Goal: Task Accomplishment & Management: Use online tool/utility

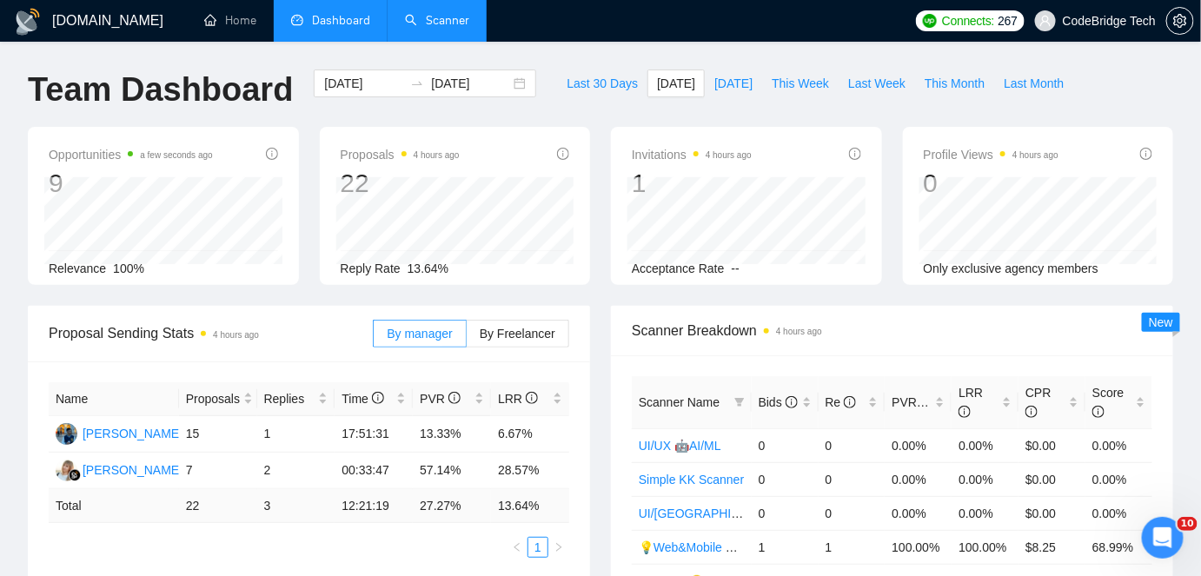
click at [465, 23] on link "Scanner" at bounding box center [437, 20] width 64 height 15
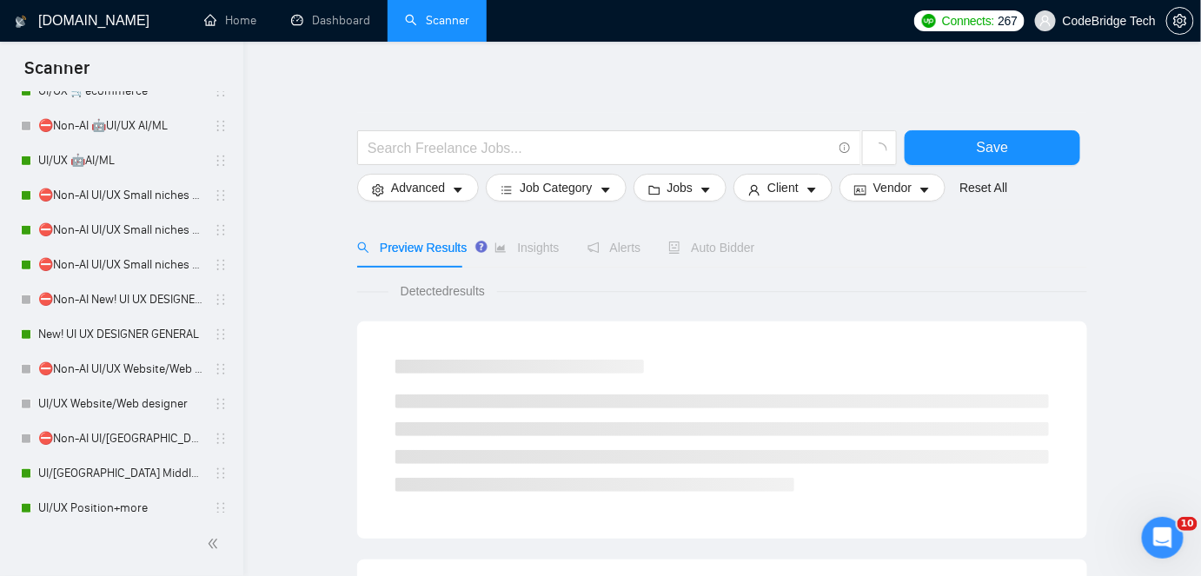
scroll to position [315, 0]
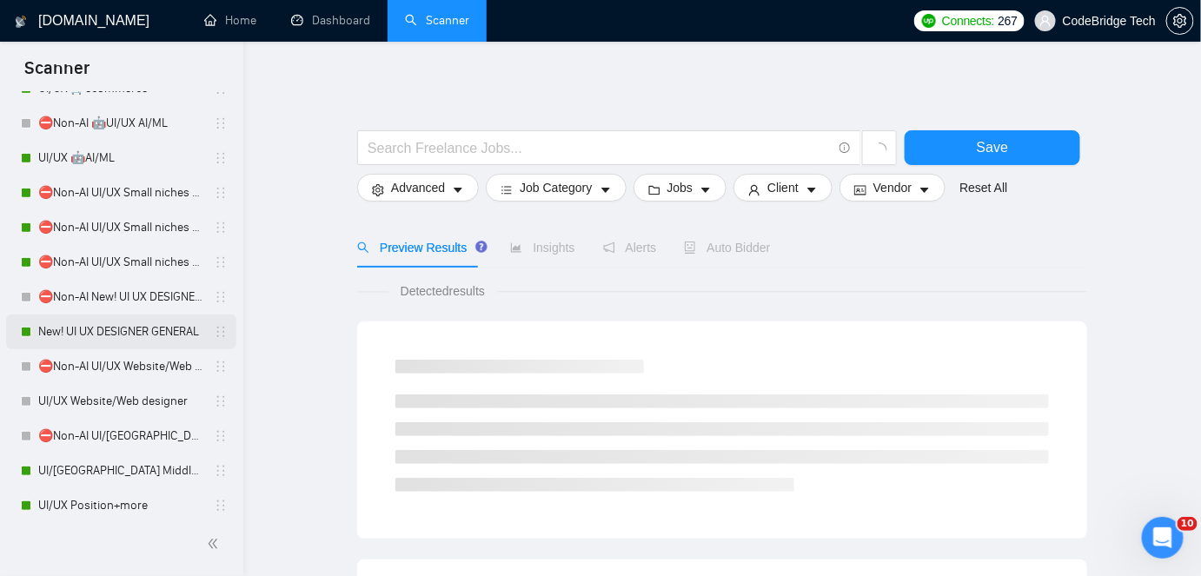
click at [89, 330] on link "New! UI UX DESIGNER GENERAL" at bounding box center [120, 331] width 165 height 35
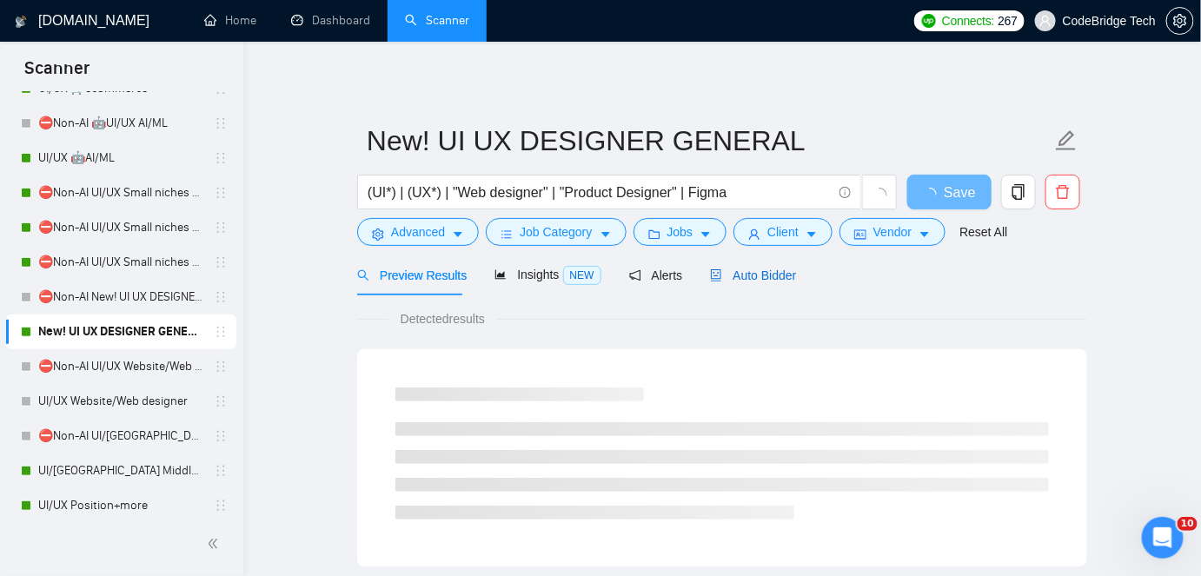
click at [762, 277] on span "Auto Bidder" at bounding box center [753, 275] width 86 height 14
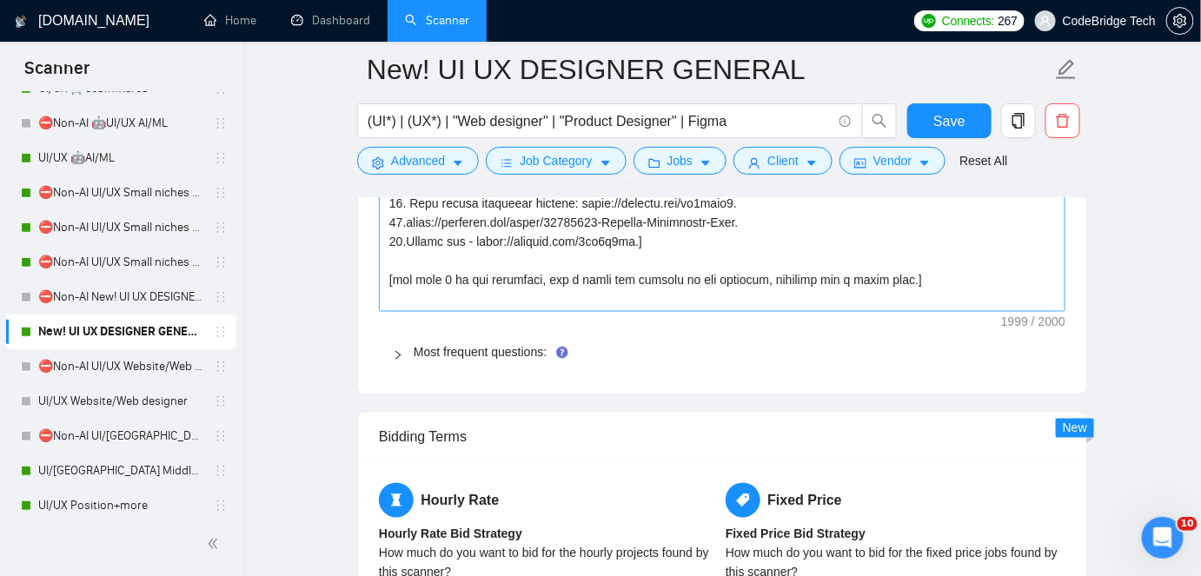
scroll to position [2843, 0]
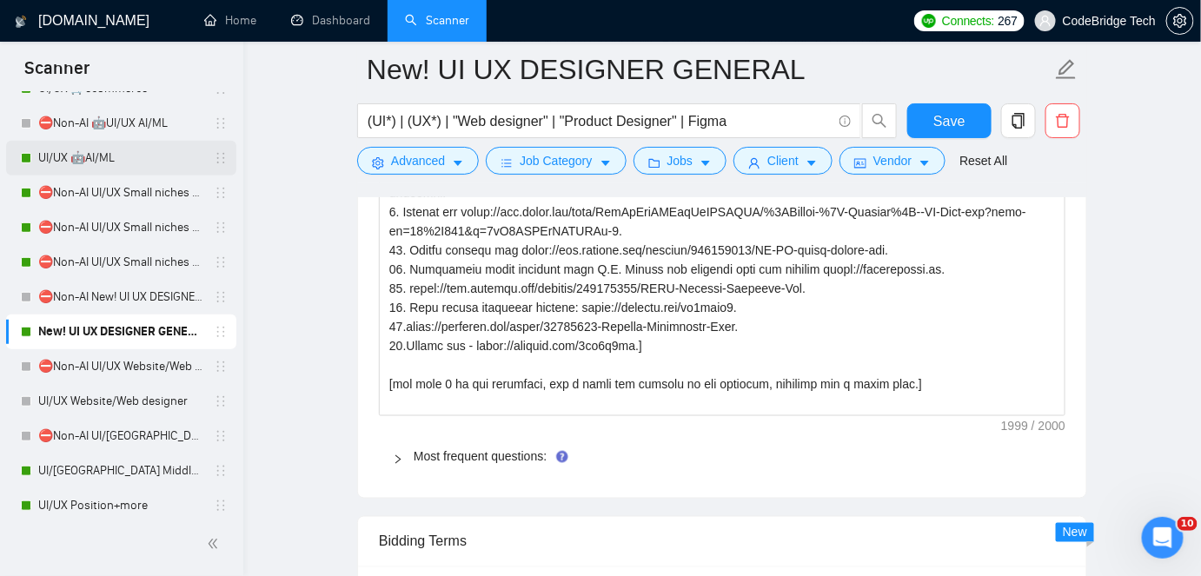
click at [103, 160] on link "UI/UX 🤖AI/ML" at bounding box center [120, 158] width 165 height 35
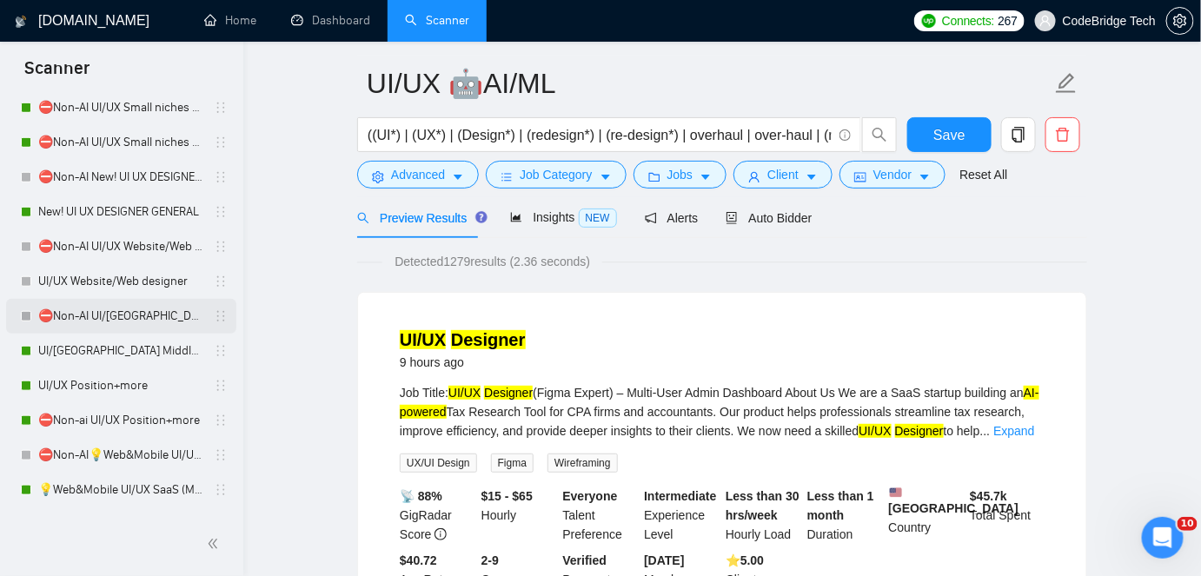
scroll to position [473, 0]
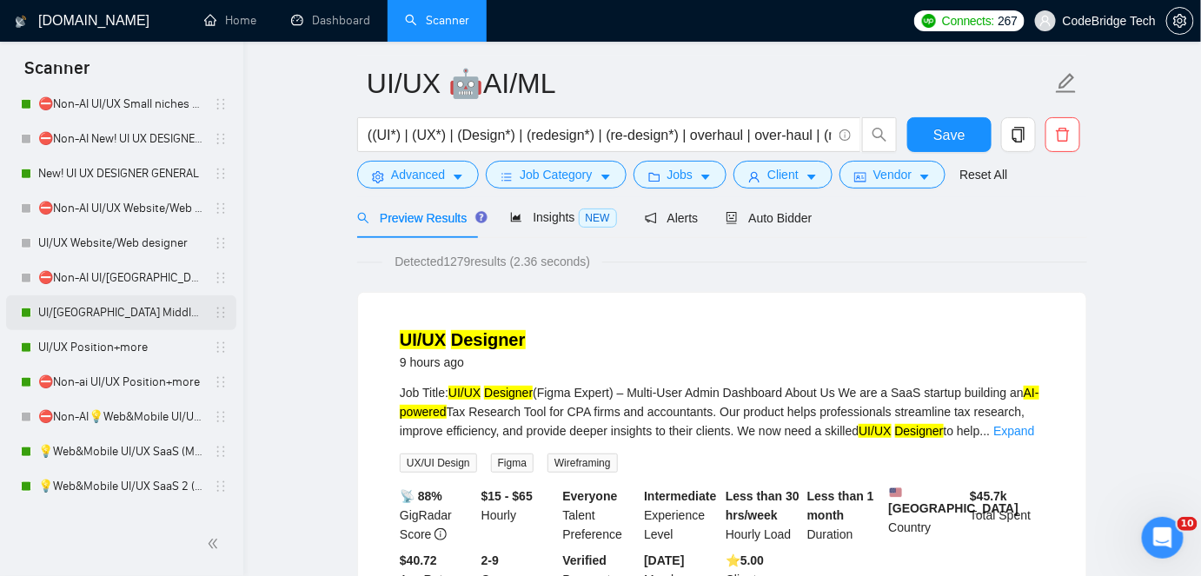
click at [69, 321] on link "UI/[GEOGRAPHIC_DATA] Middle - [GEOGRAPHIC_DATA], [GEOGRAPHIC_DATA], [GEOGRAPHIC…" at bounding box center [120, 312] width 165 height 35
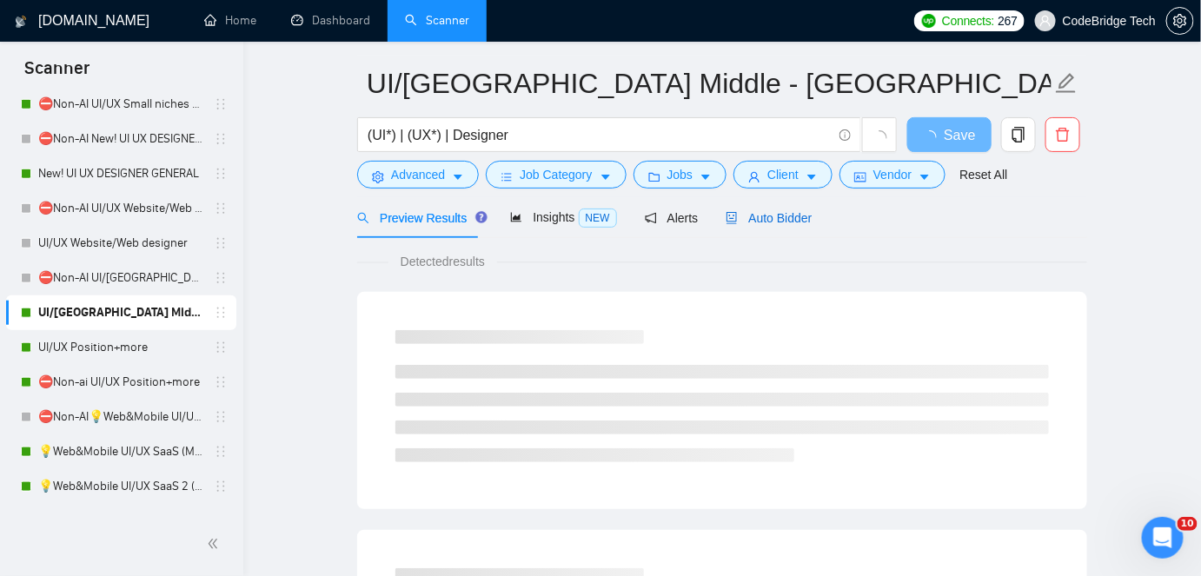
click at [773, 211] on span "Auto Bidder" at bounding box center [768, 218] width 86 height 14
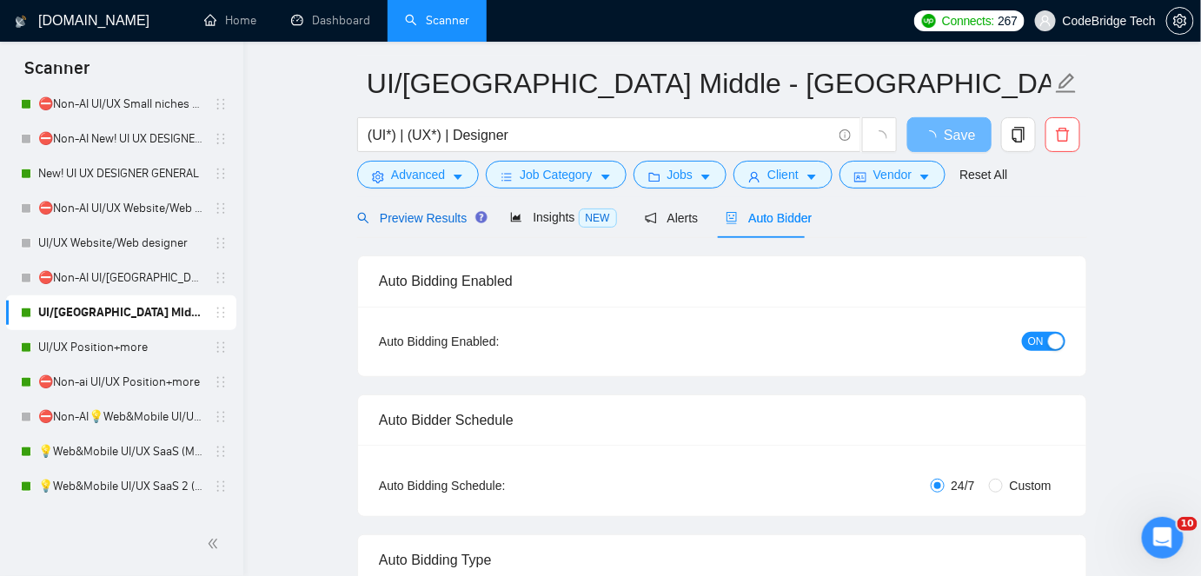
click at [413, 220] on span "Preview Results" at bounding box center [419, 218] width 125 height 14
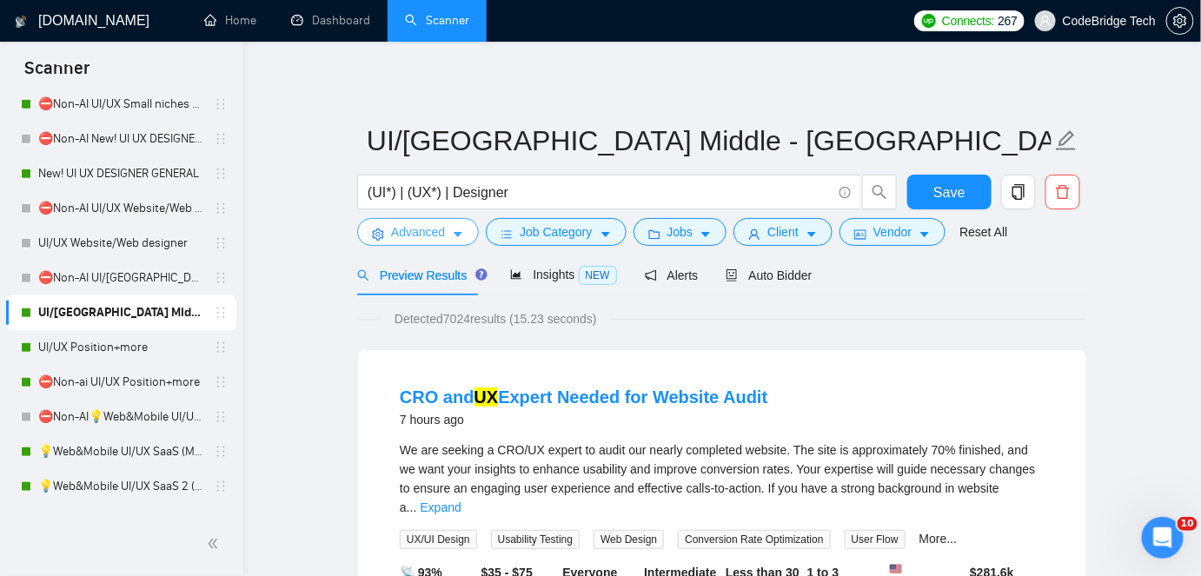
click at [406, 237] on span "Advanced" at bounding box center [418, 231] width 54 height 19
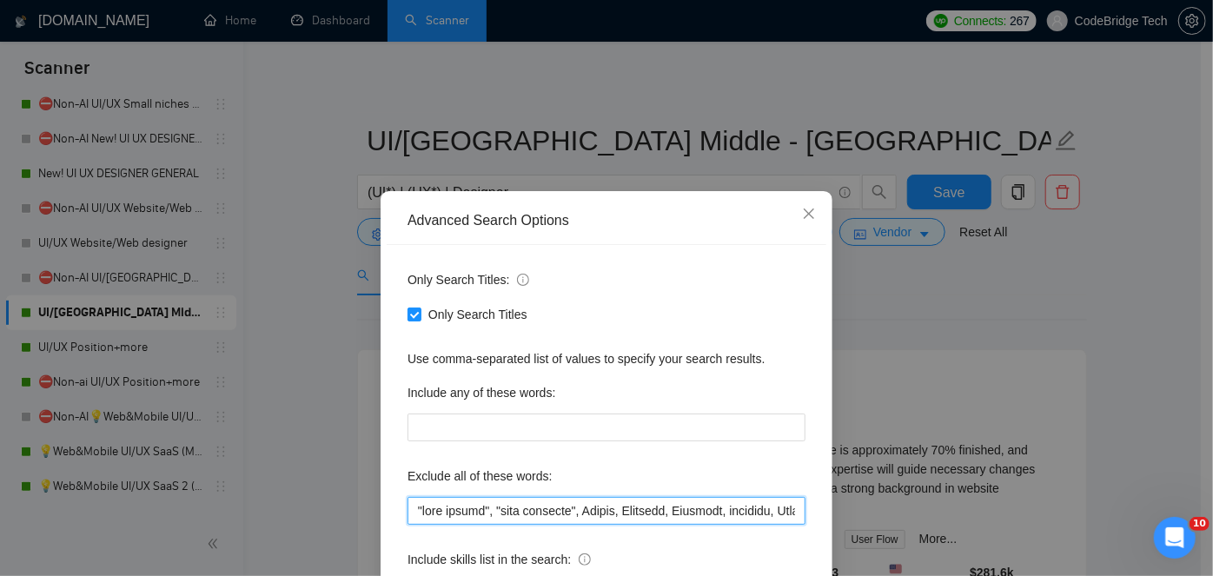
click at [620, 517] on input "text" at bounding box center [606, 511] width 398 height 28
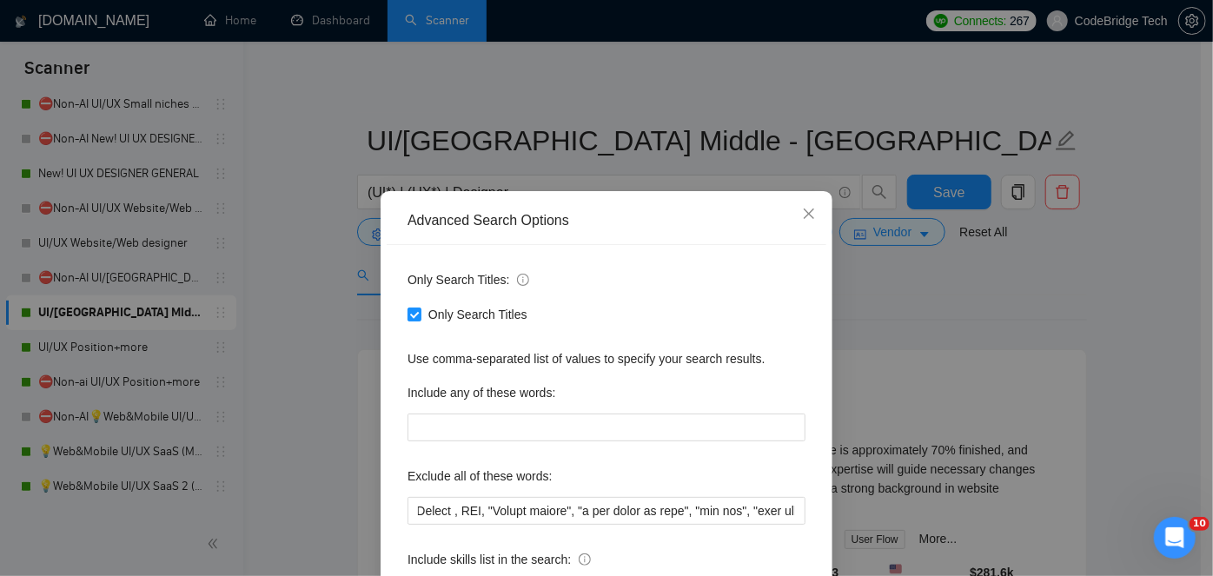
scroll to position [0, 0]
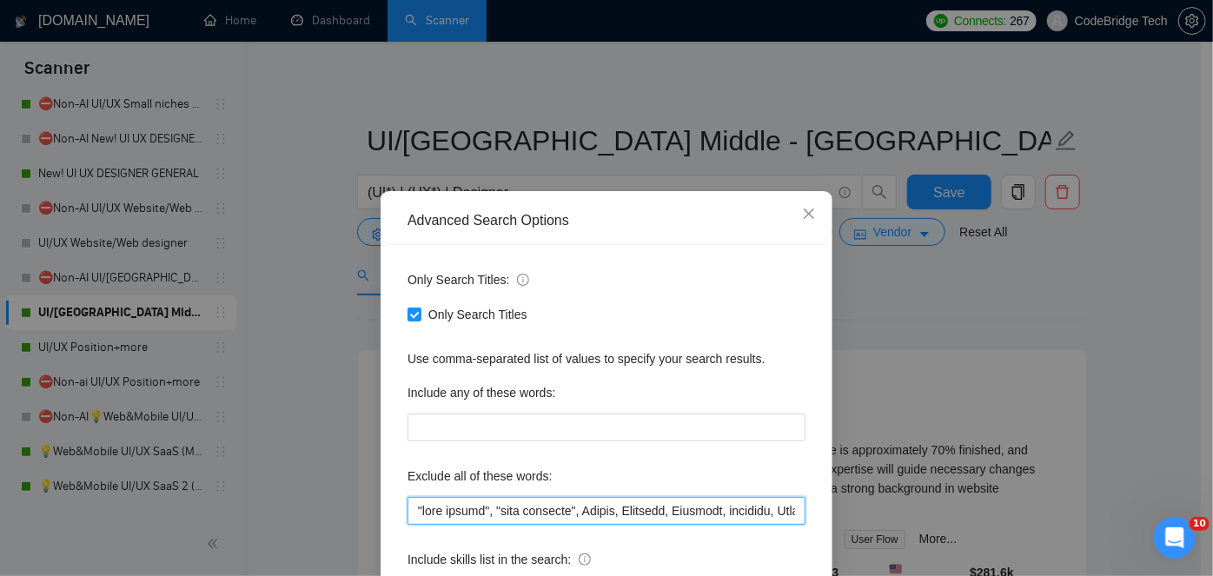
click at [473, 509] on input "text" at bounding box center [606, 511] width 398 height 28
drag, startPoint x: 440, startPoint y: 510, endPoint x: 370, endPoint y: 511, distance: 69.5
click at [370, 511] on div "Advanced Search Options Only Search Titles: Only Search Titles Use comma-separa…" at bounding box center [606, 288] width 1213 height 576
click at [480, 511] on input "text" at bounding box center [606, 511] width 398 height 28
click at [407, 506] on input "text" at bounding box center [606, 511] width 398 height 28
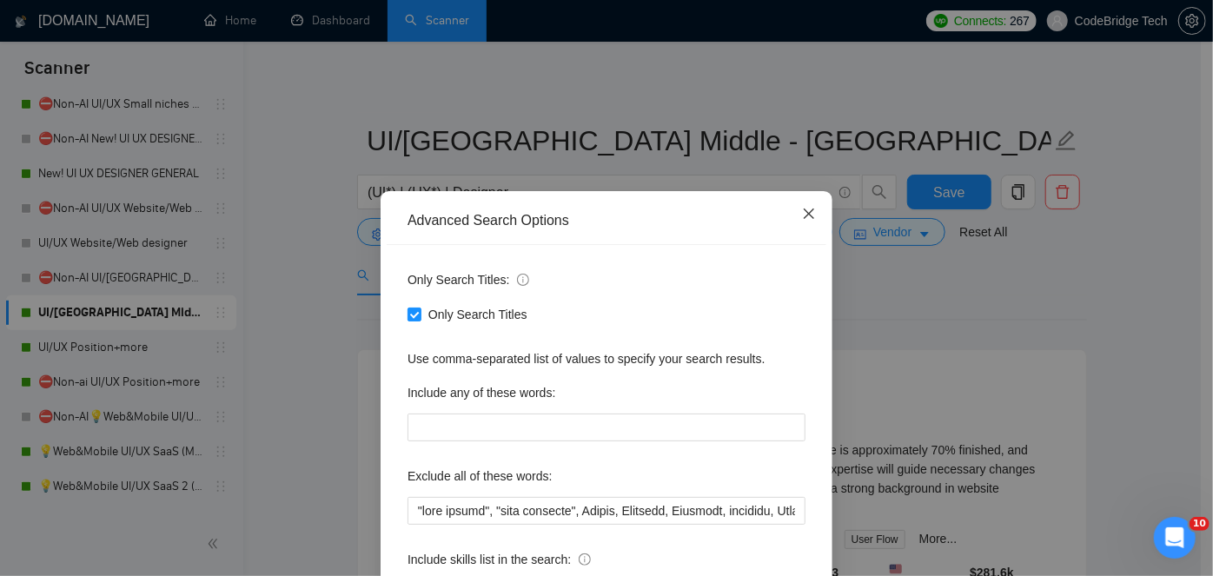
click at [810, 211] on span "Close" at bounding box center [808, 214] width 47 height 47
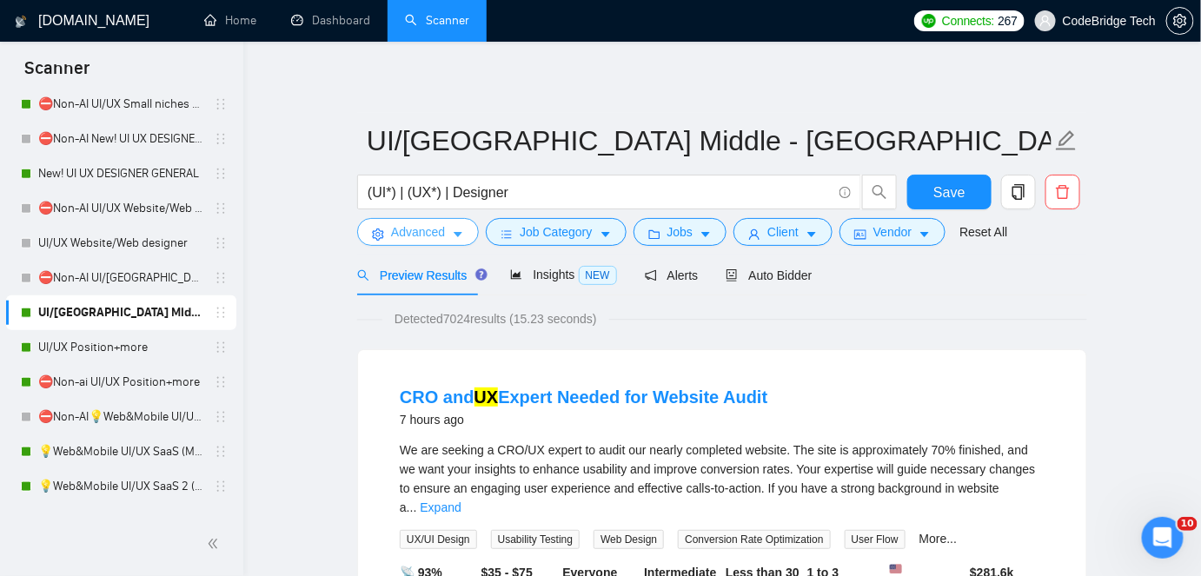
click at [429, 235] on span "Advanced" at bounding box center [418, 231] width 54 height 19
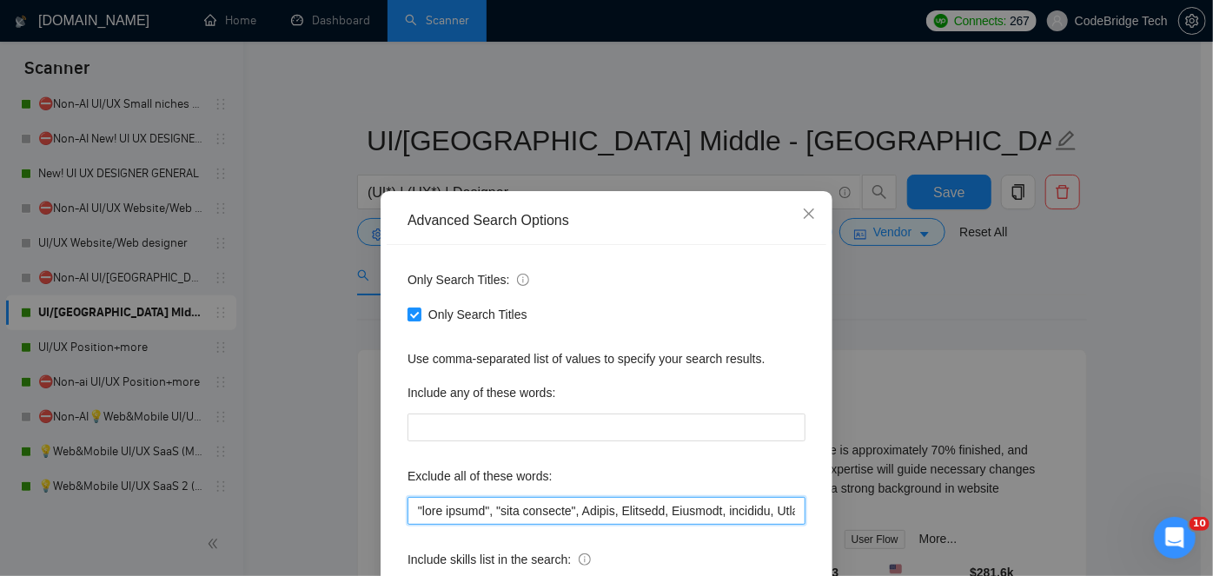
click at [410, 503] on input "text" at bounding box center [606, 511] width 398 height 28
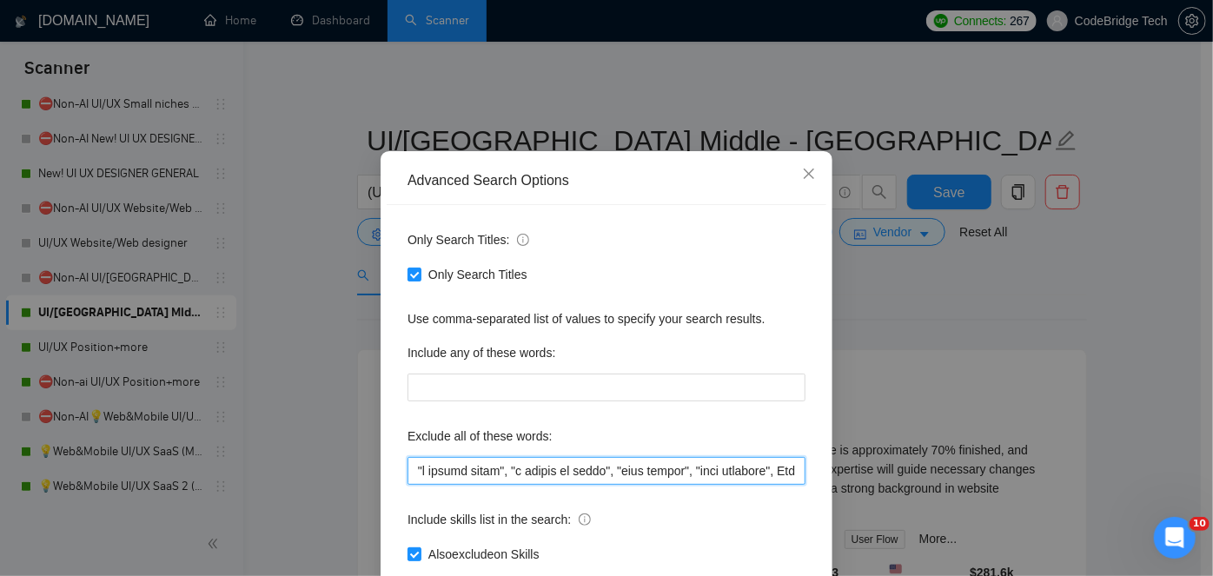
scroll to position [78, 0]
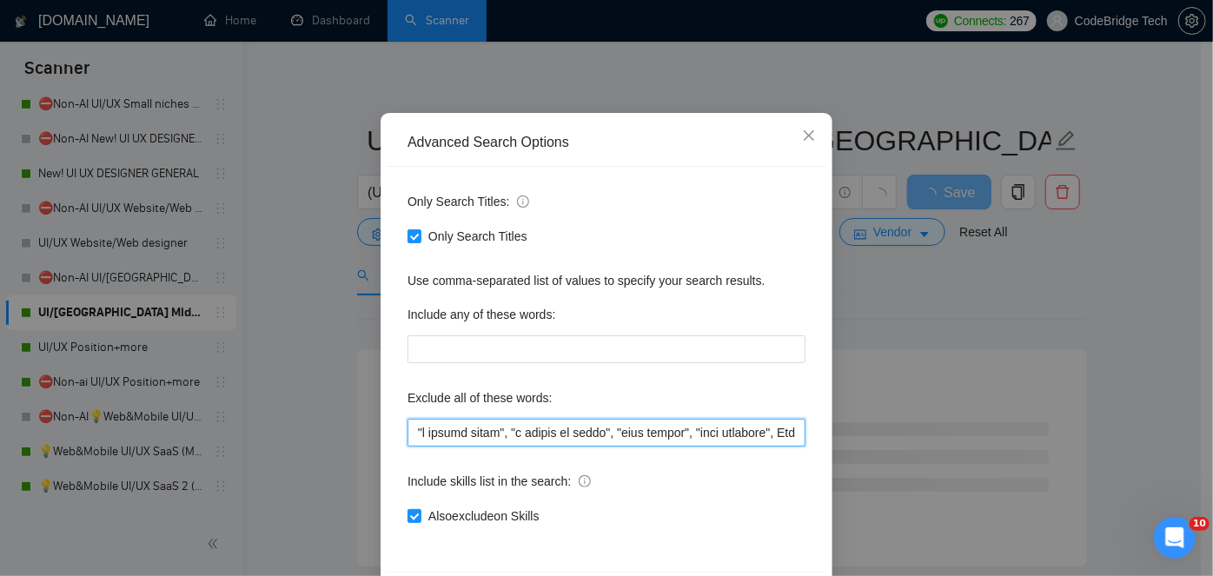
click at [609, 433] on input "text" at bounding box center [606, 433] width 398 height 28
drag, startPoint x: 616, startPoint y: 432, endPoint x: 397, endPoint y: 434, distance: 218.9
click at [397, 434] on div "Only Search Titles: Only Search Titles Use comma-separated list of values to sp…" at bounding box center [607, 369] width 440 height 405
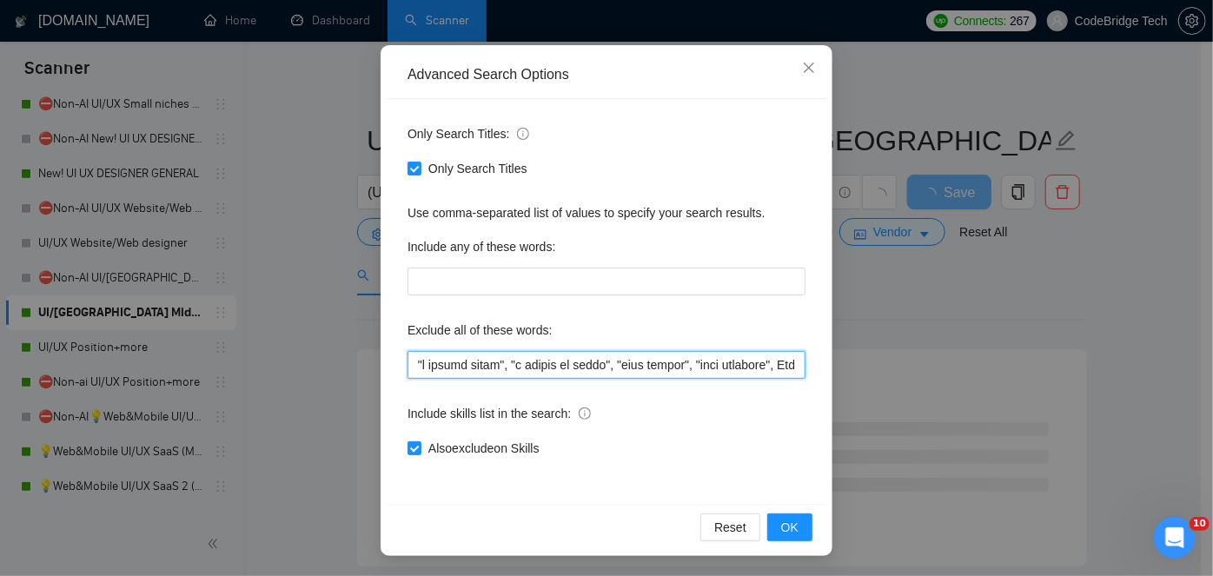
type input ""a couple hours", "a couple of hours", "card design", "card designer", Aerial, …"
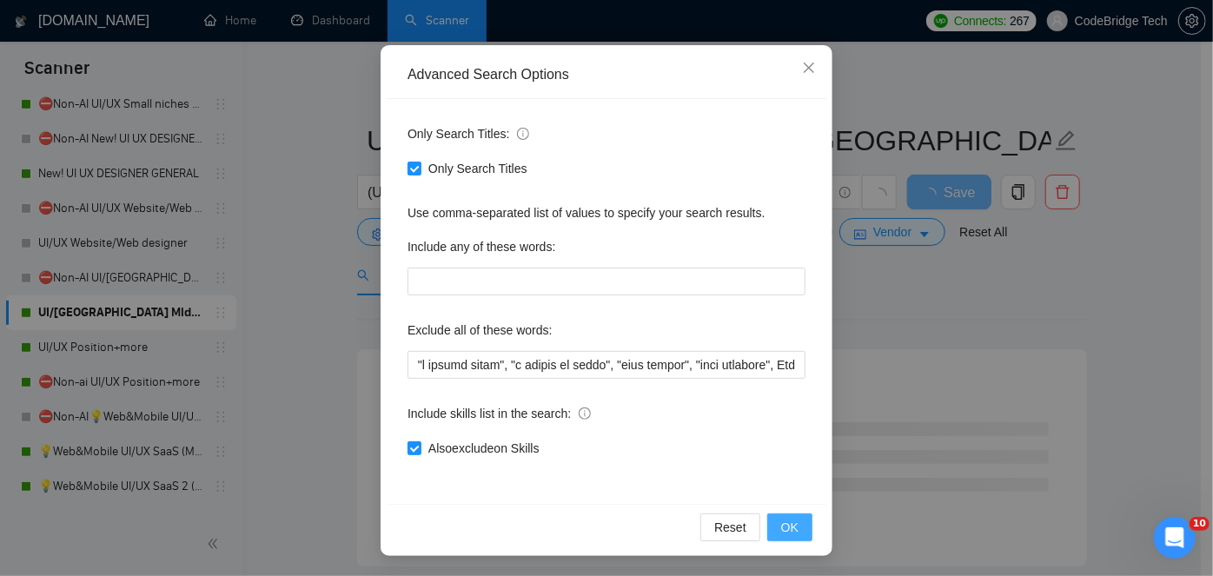
click at [781, 518] on span "OK" at bounding box center [789, 527] width 17 height 19
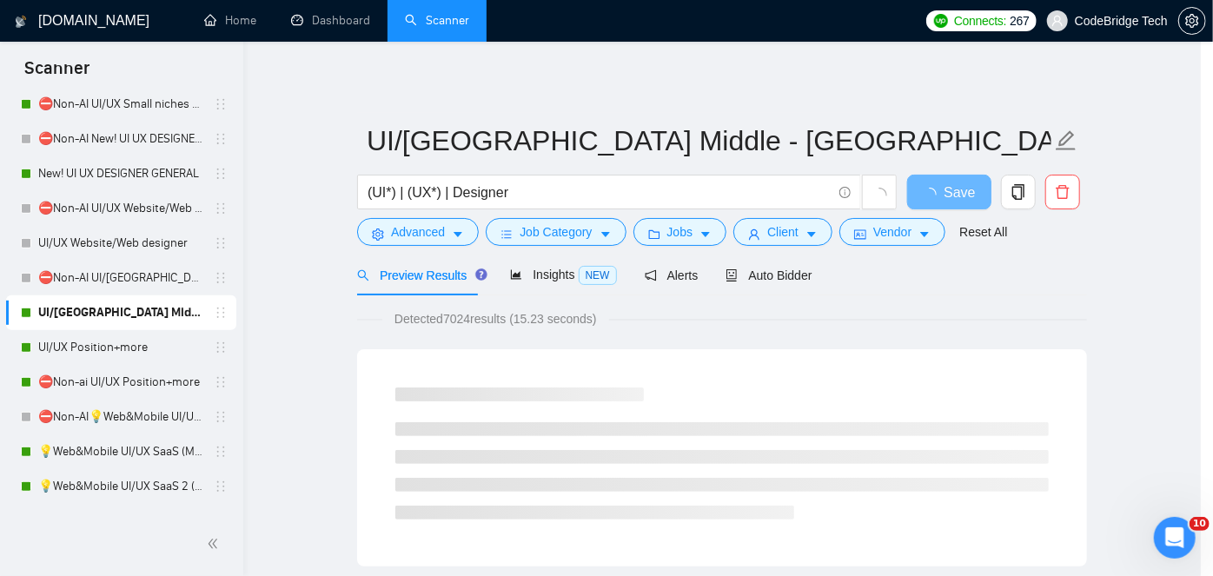
scroll to position [59, 0]
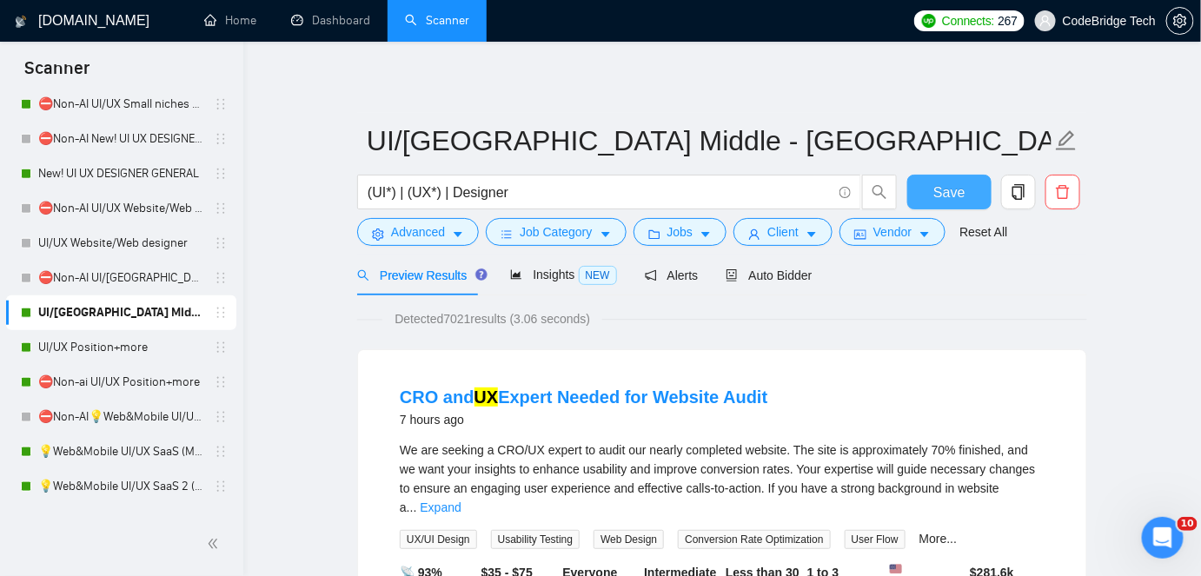
click at [946, 179] on button "Save" at bounding box center [949, 192] width 84 height 35
click at [128, 467] on link "💡Web&Mobile UI/UX SaaS (Mariia)" at bounding box center [120, 451] width 165 height 35
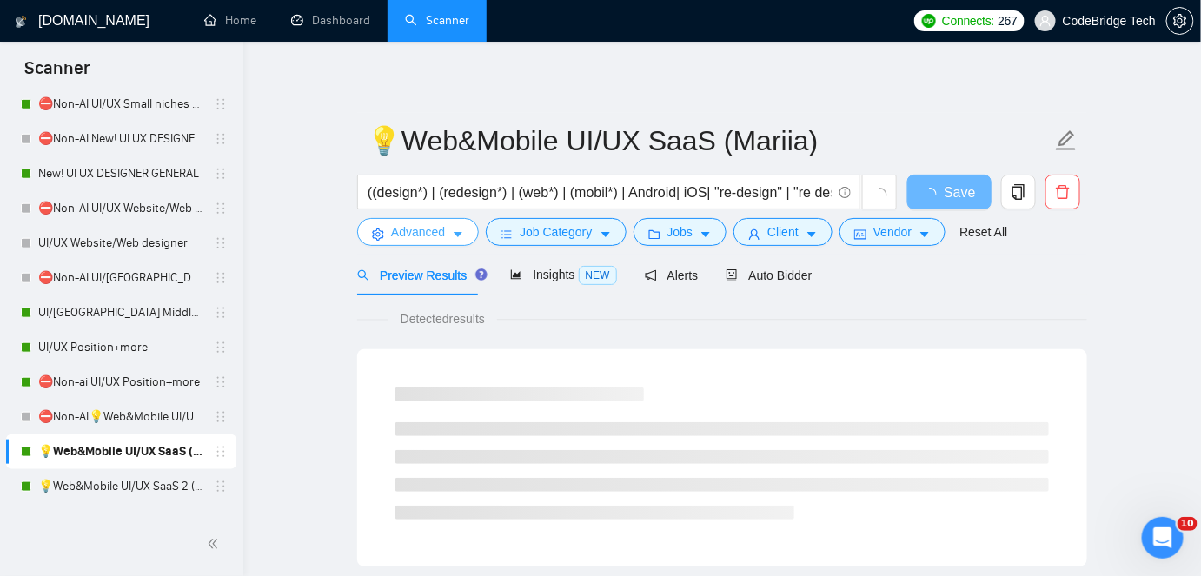
click at [453, 227] on button "Advanced" at bounding box center [418, 232] width 122 height 28
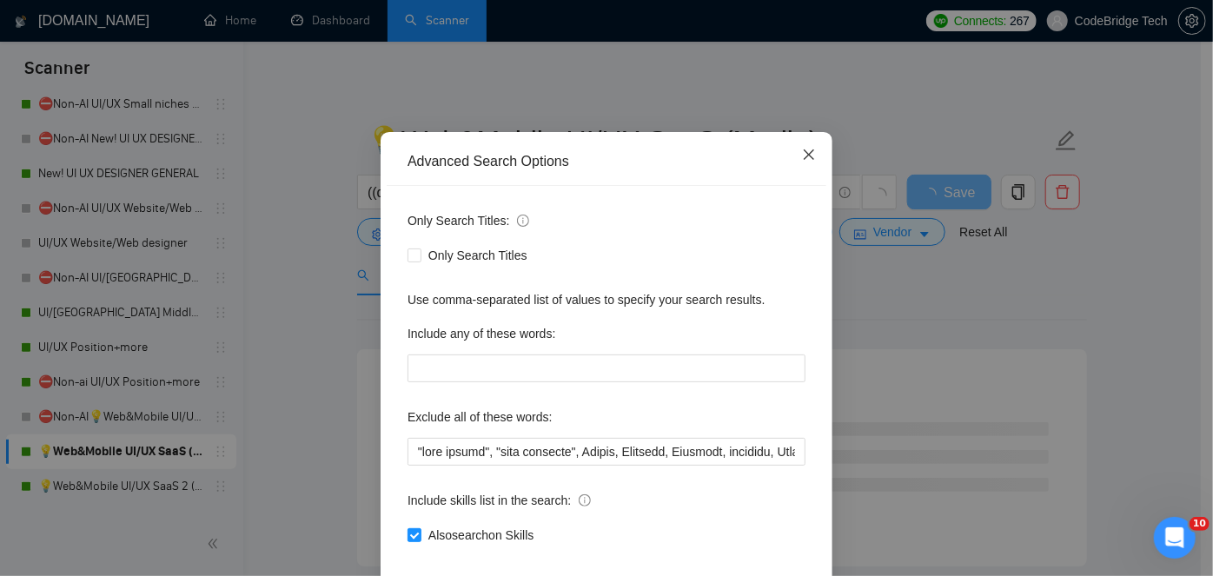
click at [811, 179] on span "Close" at bounding box center [808, 155] width 47 height 47
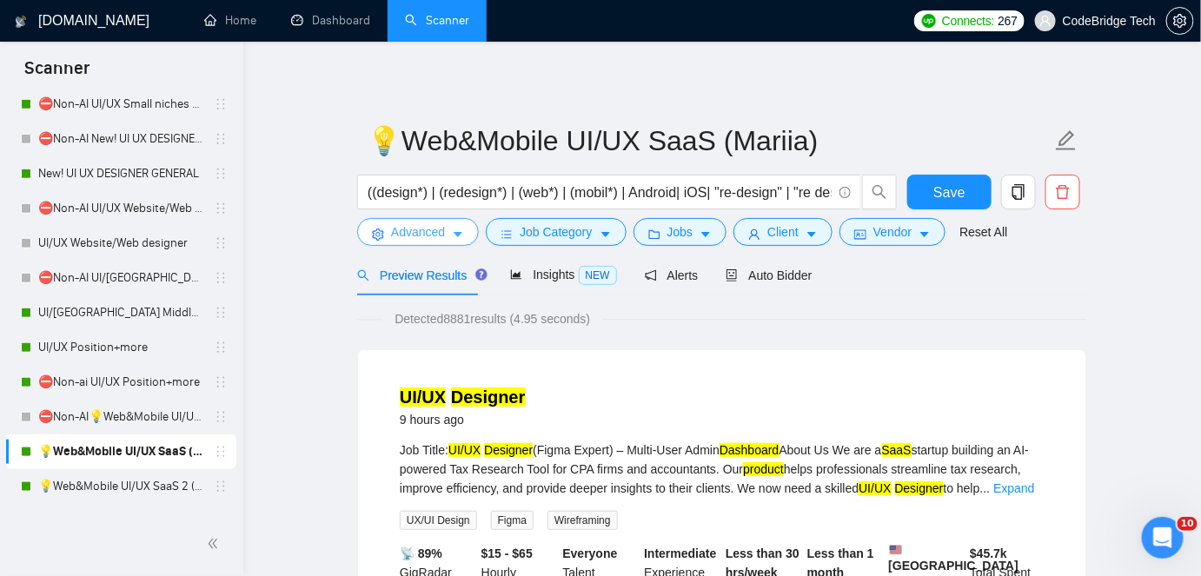
click at [443, 238] on span "Advanced" at bounding box center [418, 231] width 54 height 19
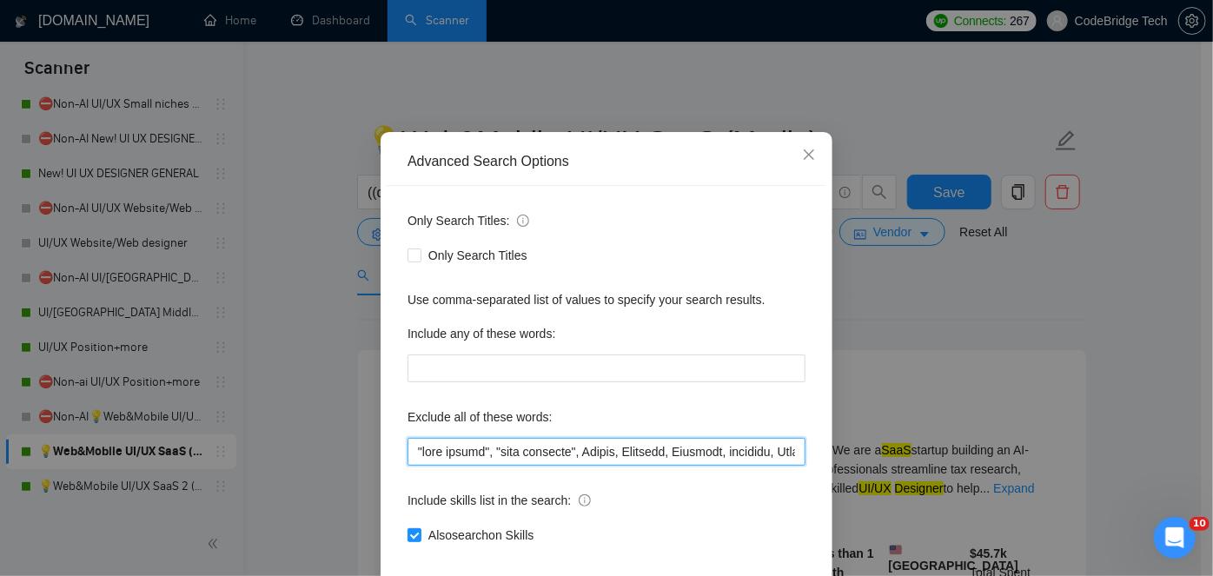
click at [407, 466] on input "text" at bounding box center [606, 452] width 398 height 28
paste input ""a couple hours", "a couple of hours","
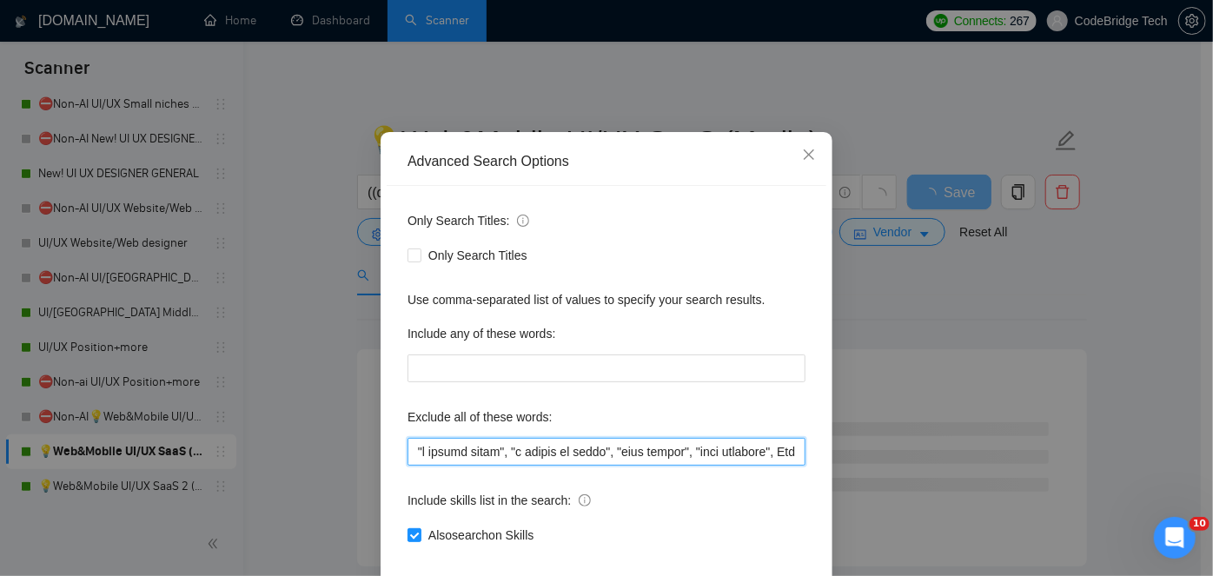
scroll to position [146, 0]
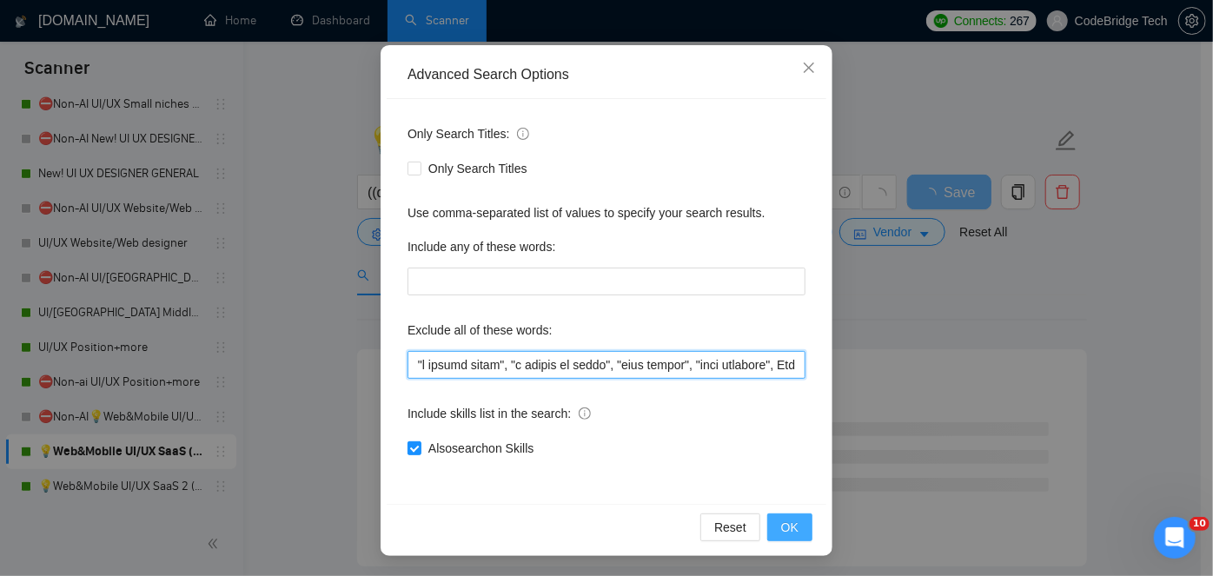
type input ""a couple hours", "a couple of hours", "card design", "card designer", Aerial, …"
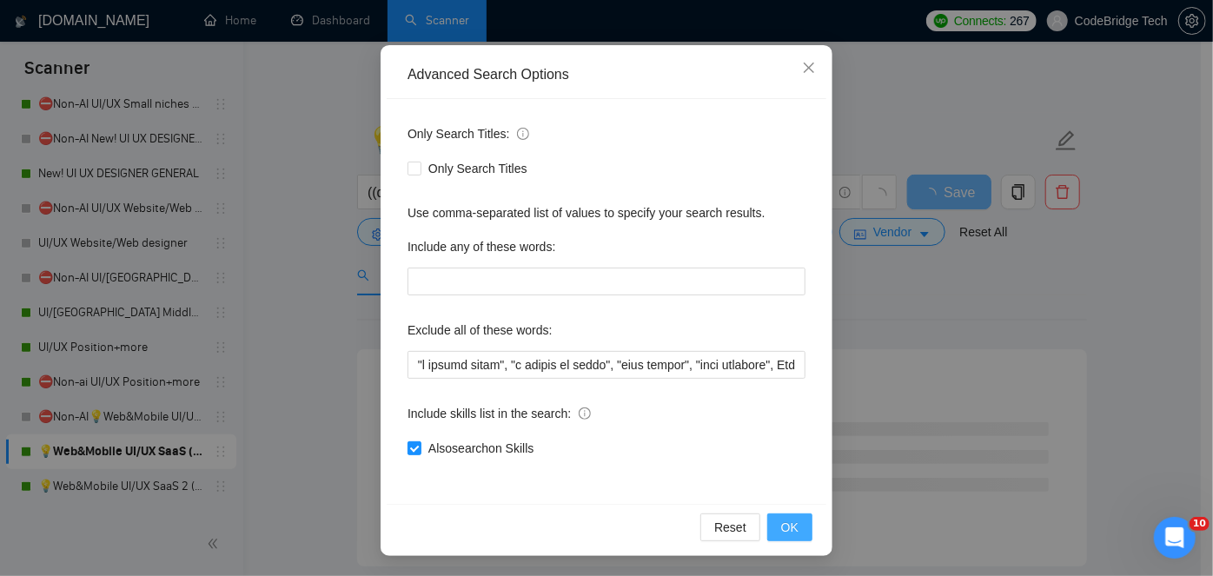
click at [781, 520] on span "OK" at bounding box center [789, 527] width 17 height 19
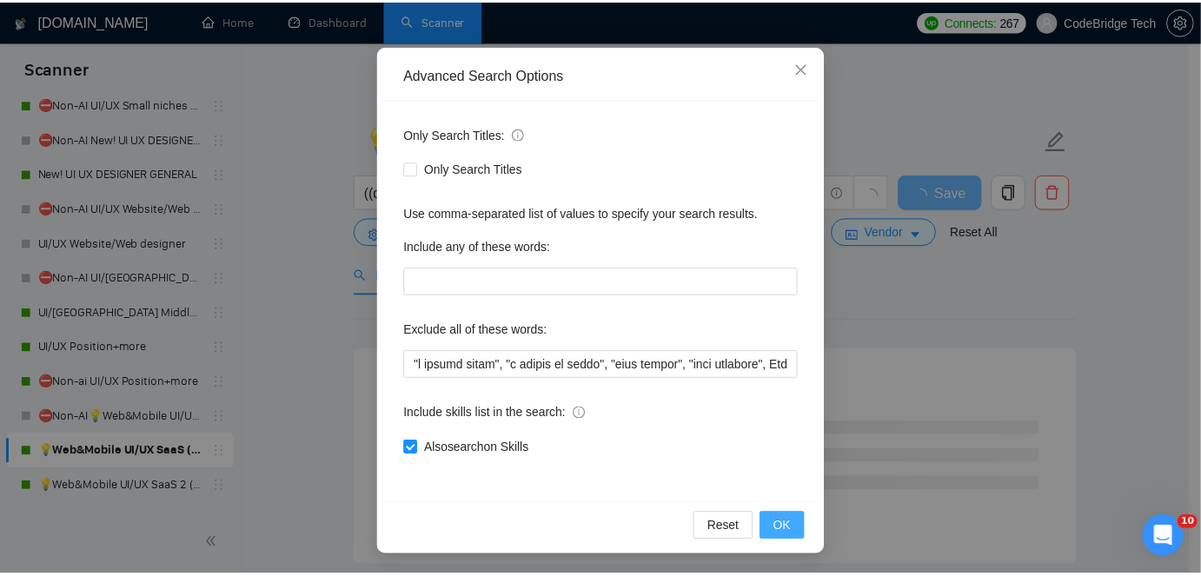
scroll to position [59, 0]
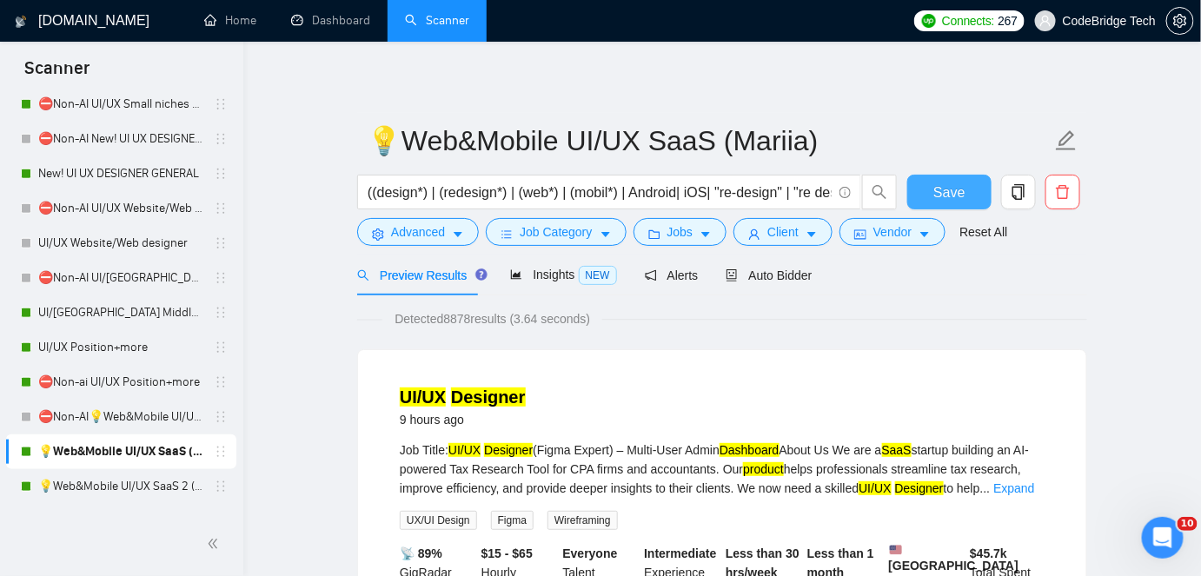
click at [929, 186] on button "Save" at bounding box center [949, 192] width 84 height 35
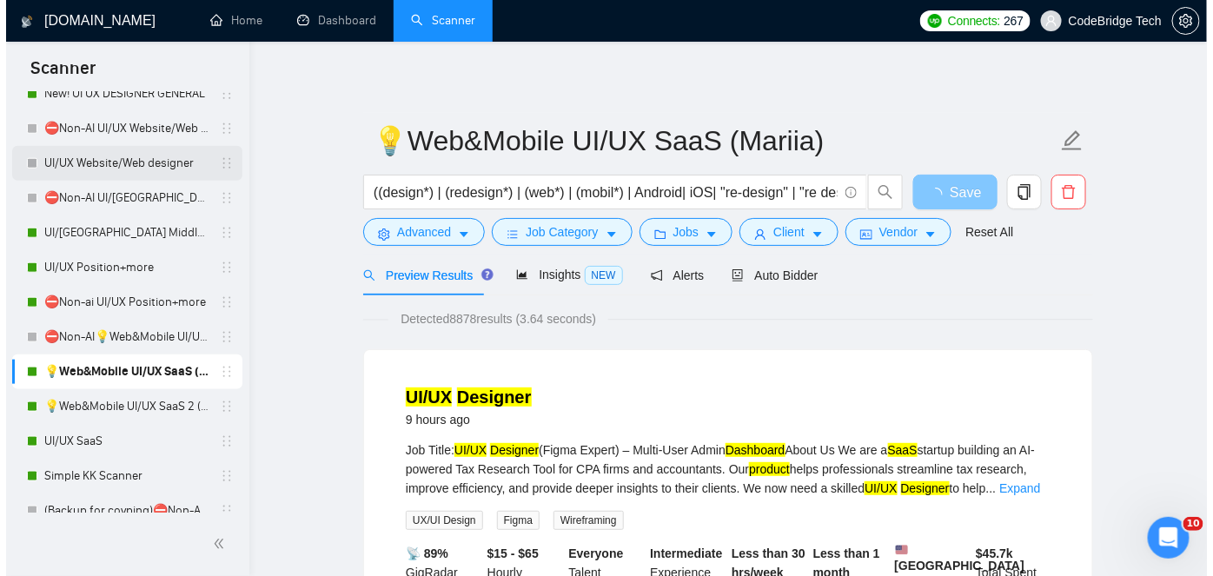
scroll to position [632, 0]
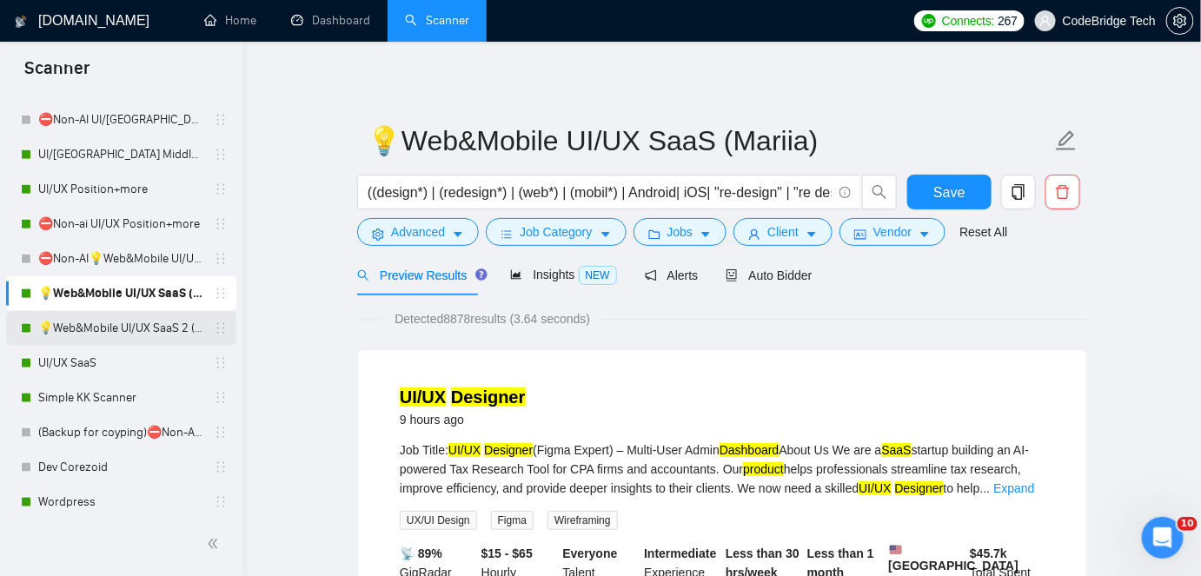
click at [99, 330] on link "💡Web&Mobile UI/UX SaaS 2 ([PERSON_NAME])" at bounding box center [120, 328] width 165 height 35
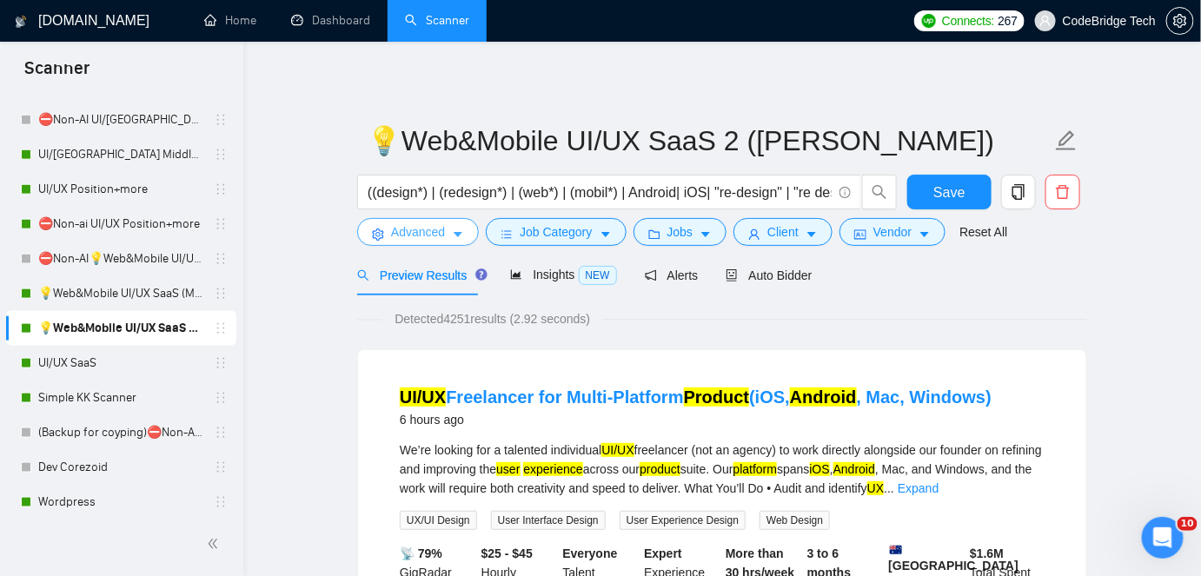
click at [400, 224] on span "Advanced" at bounding box center [418, 231] width 54 height 19
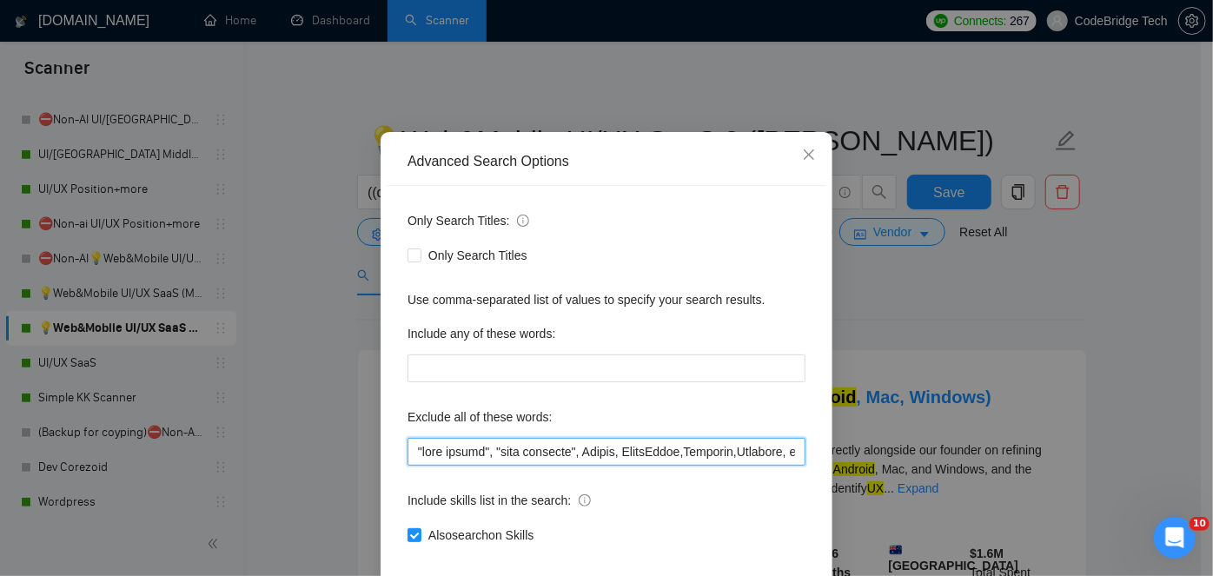
click at [407, 466] on input "text" at bounding box center [606, 452] width 398 height 28
paste input ""a couple hours", "a couple of hours","
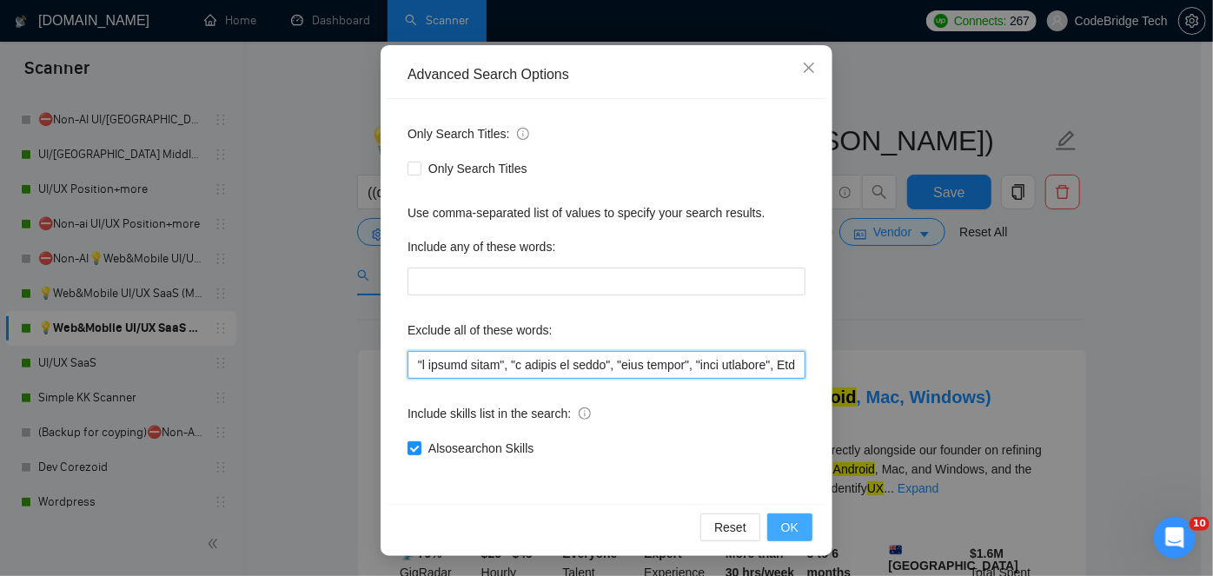
type input ""a couple hours", "a couple of hours", "card design", "card designer", Aerial, …"
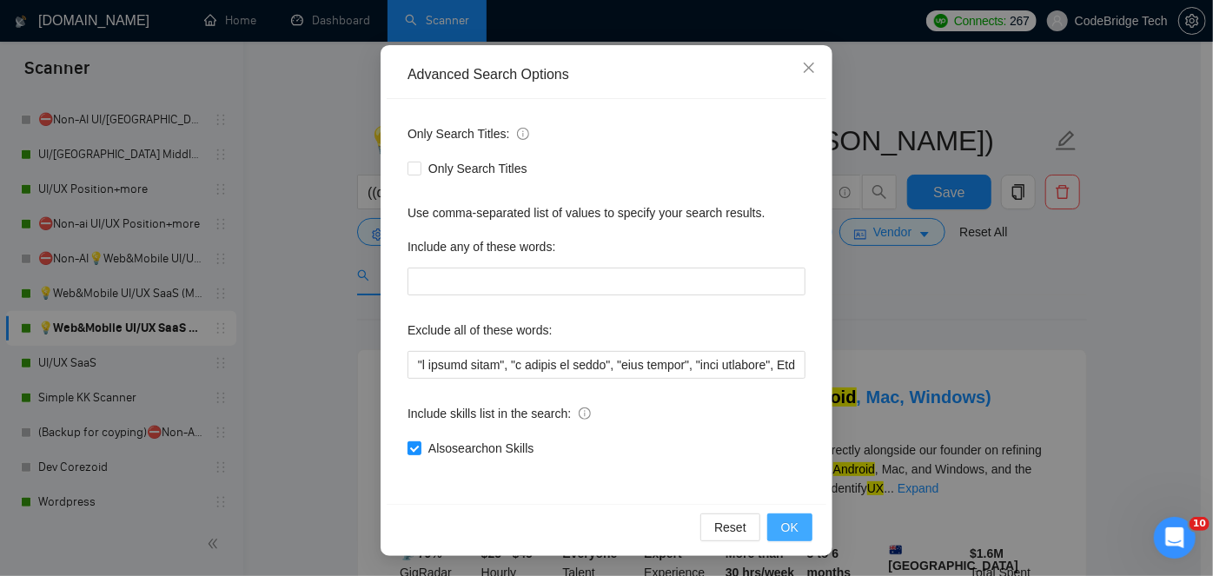
click at [788, 531] on span "OK" at bounding box center [789, 527] width 17 height 19
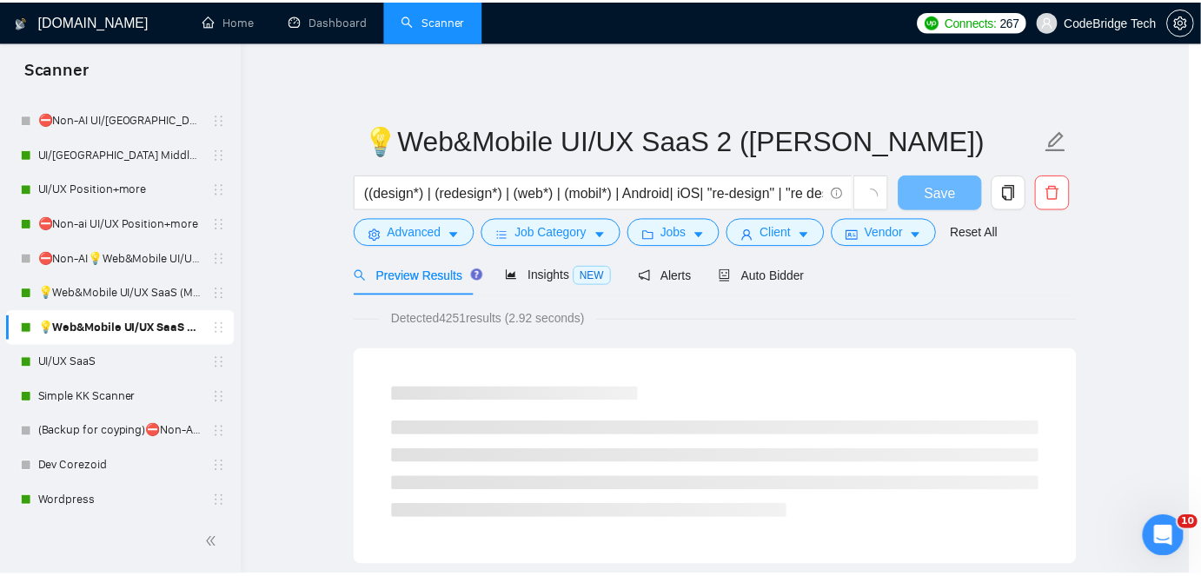
scroll to position [59, 0]
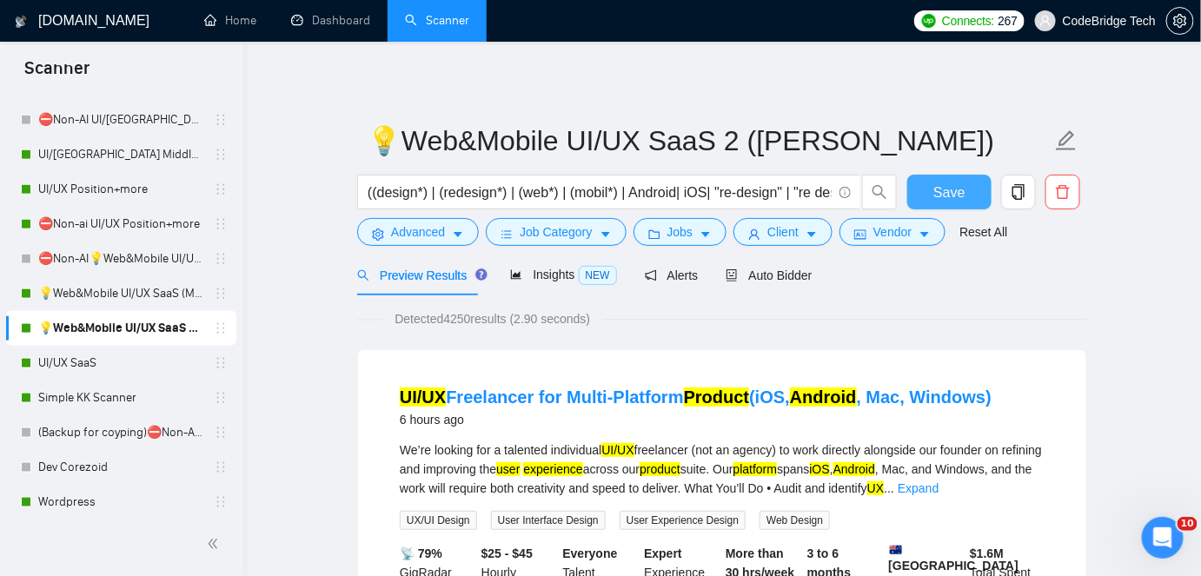
click at [943, 176] on button "Save" at bounding box center [949, 192] width 84 height 35
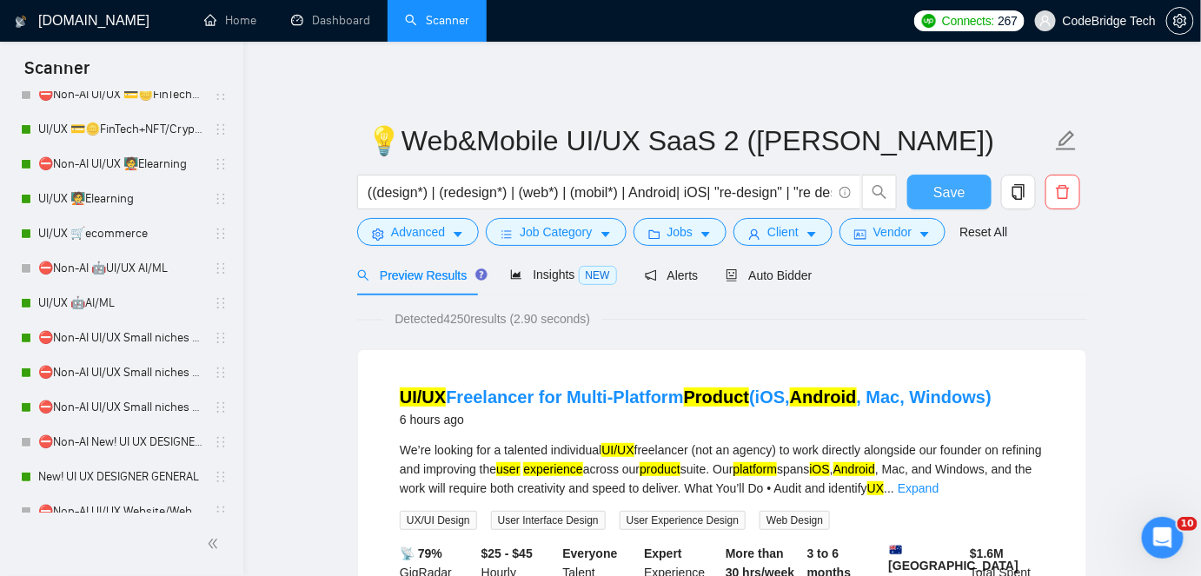
scroll to position [157, 0]
